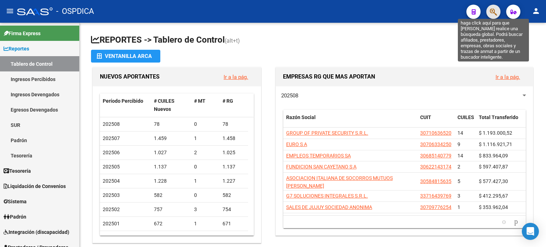
click at [491, 15] on icon "button" at bounding box center [493, 12] width 7 height 8
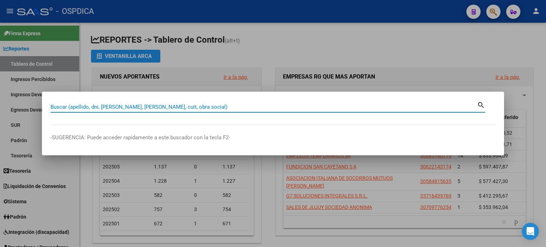
click at [143, 105] on input "Buscar (apellido, dni, [PERSON_NAME], [PERSON_NAME], cuit, obra social)" at bounding box center [263, 107] width 427 height 6
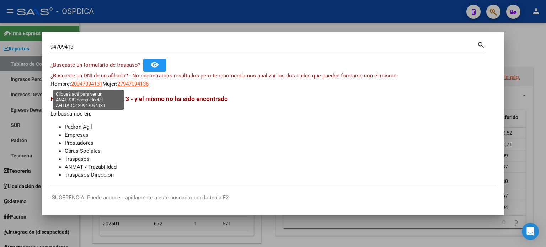
click at [90, 81] on span "20947094131" at bounding box center [86, 84] width 31 height 6
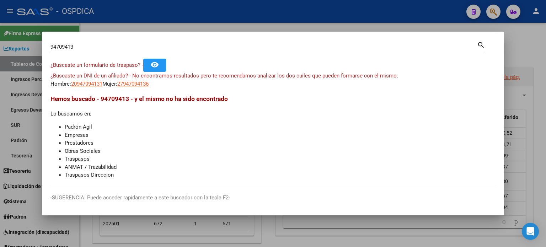
click at [67, 47] on input "94709413" at bounding box center [263, 47] width 427 height 6
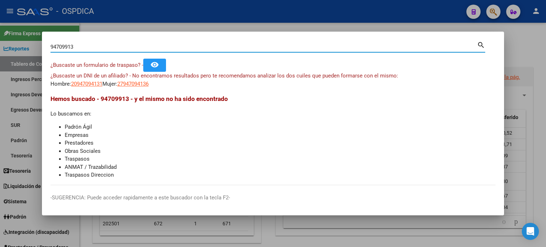
type input "94709913"
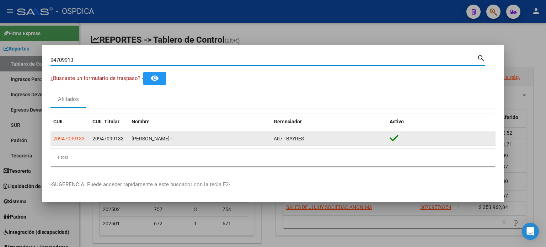
click at [83, 135] on app-link-go-to "20947099133" at bounding box center [68, 139] width 31 height 8
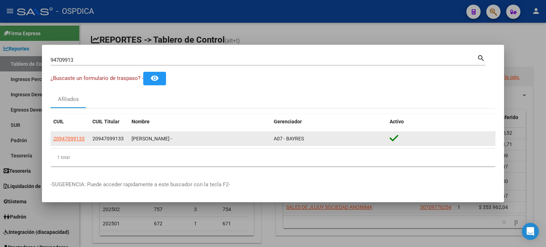
click at [81, 142] on app-link-go-to "20947099133" at bounding box center [68, 139] width 31 height 8
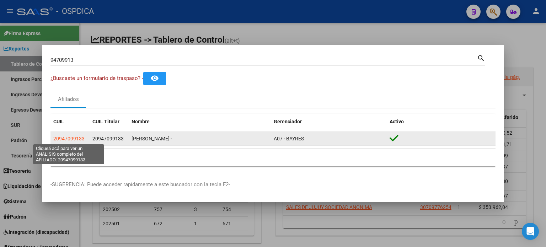
click at [80, 137] on span "20947099133" at bounding box center [68, 139] width 31 height 6
type textarea "20947099133"
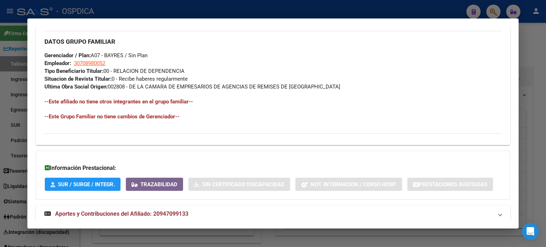
scroll to position [355, 0]
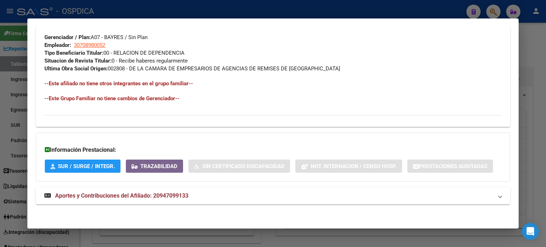
click at [167, 201] on mat-expansion-panel-header "Aportes y Contribuciones del Afiliado: 20947099133" at bounding box center [273, 195] width 474 height 17
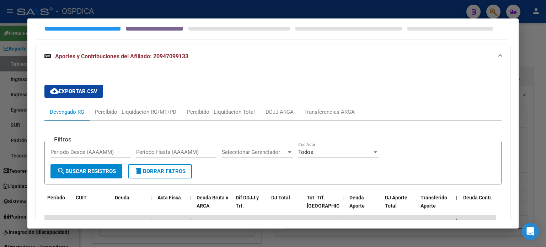
scroll to position [589, 0]
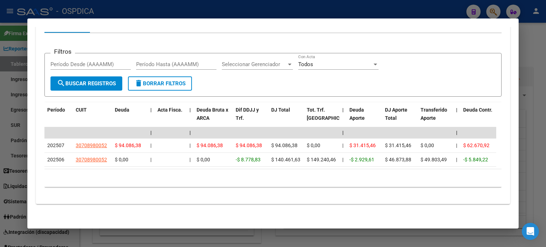
click at [445, 7] on div at bounding box center [273, 123] width 546 height 247
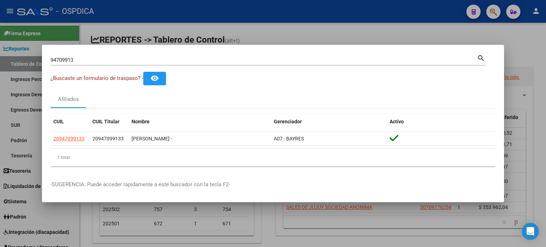
click at [425, 21] on div at bounding box center [273, 123] width 546 height 247
